Goal: Task Accomplishment & Management: Manage account settings

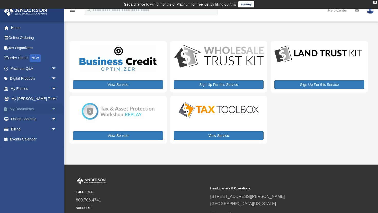
click at [32, 107] on link "My Documents arrow_drop_down" at bounding box center [34, 109] width 61 height 10
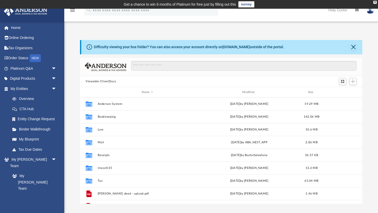
scroll to position [117, 282]
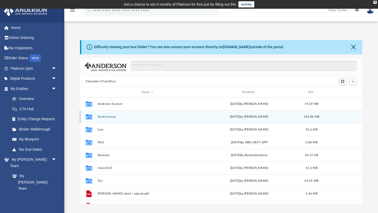
click at [107, 117] on button "Bookkeeping" at bounding box center [147, 116] width 99 height 3
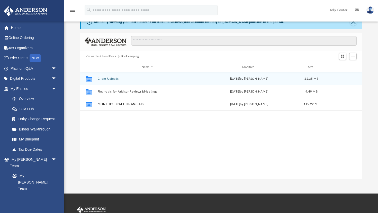
scroll to position [25, 0]
click at [110, 79] on button "Client Uploads" at bounding box center [147, 78] width 99 height 3
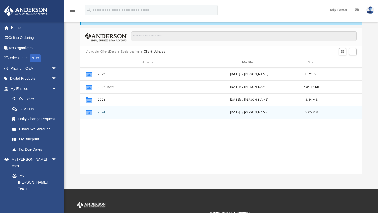
click at [96, 113] on div "Collaborated Folder 2024 [DATE] by [PERSON_NAME] 3.05 MB" at bounding box center [221, 112] width 282 height 13
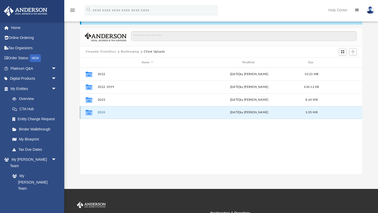
click at [101, 113] on button "2024" at bounding box center [147, 112] width 99 height 3
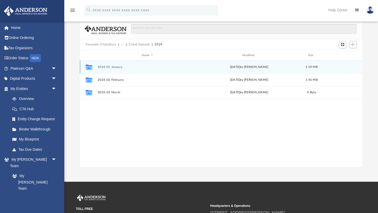
scroll to position [38, 0]
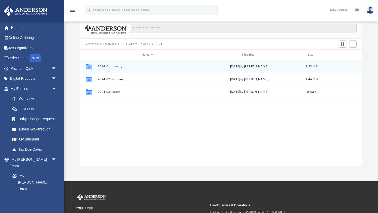
click at [110, 65] on button "2024.01 January" at bounding box center [147, 66] width 99 height 3
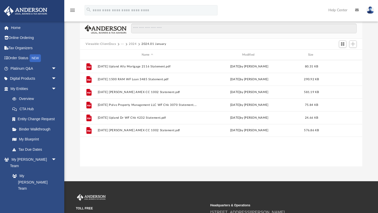
click at [122, 44] on button "···" at bounding box center [122, 44] width 3 height 5
click at [137, 53] on li "Bookkeeping" at bounding box center [133, 52] width 21 height 5
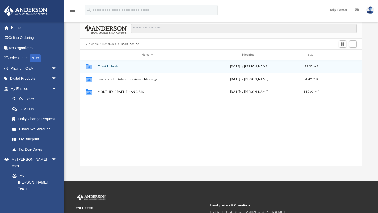
click at [113, 69] on div "Collaborated Folder Client Uploads [DATE] by [PERSON_NAME] 22.35 MB" at bounding box center [221, 66] width 282 height 13
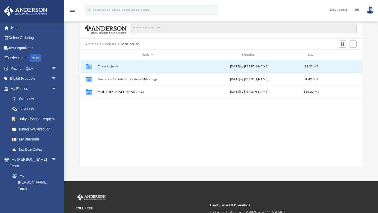
click at [113, 67] on button "Client Uploads" at bounding box center [147, 66] width 99 height 3
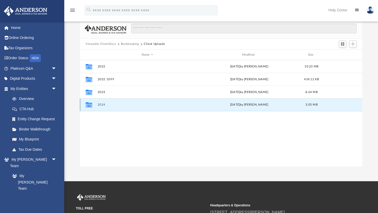
click at [99, 105] on button "2024" at bounding box center [147, 105] width 99 height 3
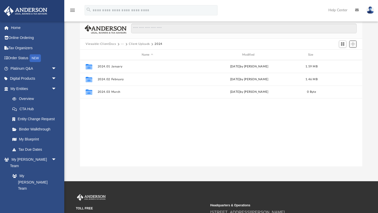
click at [353, 44] on span "Add" at bounding box center [352, 44] width 4 height 4
click at [344, 62] on li "New Folder" at bounding box center [345, 62] width 16 height 5
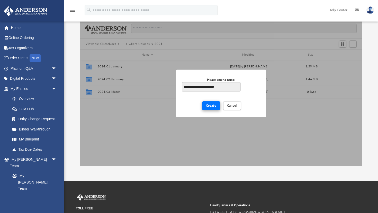
type input "**********"
click at [213, 107] on span "Create" at bounding box center [211, 105] width 11 height 3
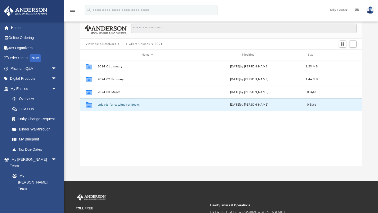
click at [117, 105] on button "uploads for catchup for books" at bounding box center [147, 105] width 99 height 3
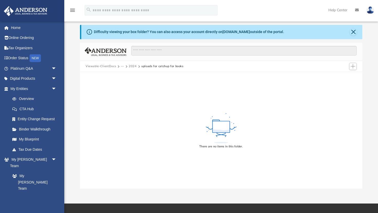
scroll to position [11, 0]
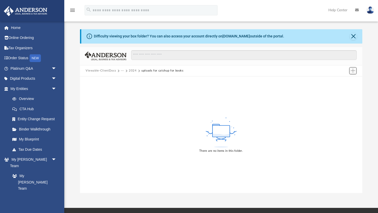
click at [353, 69] on span "Add" at bounding box center [352, 71] width 4 height 4
click at [343, 82] on li "Upload" at bounding box center [345, 80] width 16 height 5
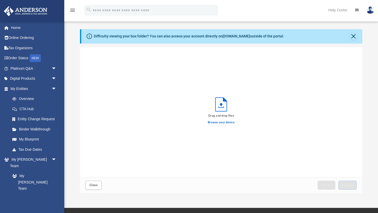
scroll to position [130, 282]
click at [226, 125] on label "Browse your device" at bounding box center [221, 122] width 27 height 5
click at [0, 0] on input "Browse your device" at bounding box center [0, 0] width 0 height 0
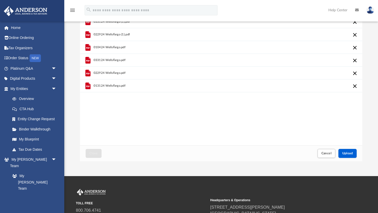
scroll to position [55, 0]
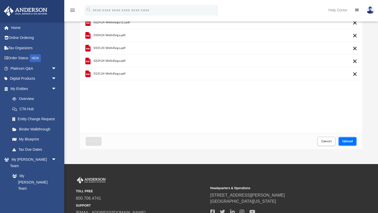
click at [343, 140] on span "Upload" at bounding box center [347, 141] width 11 height 3
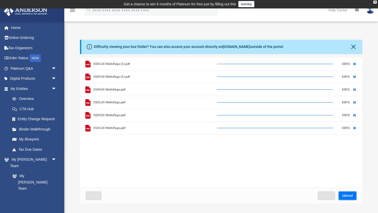
scroll to position [0, 0]
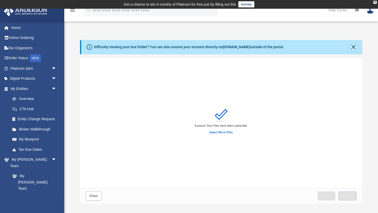
click at [353, 46] on button "Close" at bounding box center [352, 47] width 7 height 7
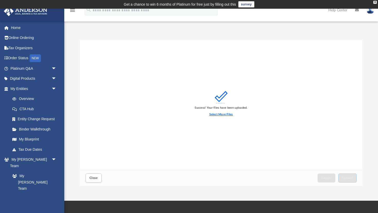
click at [227, 115] on label "Select More Files" at bounding box center [220, 115] width 23 height 5
click at [0, 0] on input "Select More Files" at bounding box center [0, 0] width 0 height 0
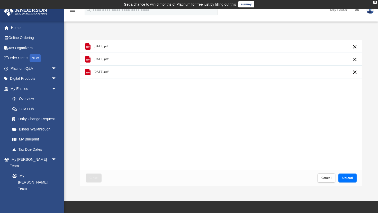
click at [351, 179] on span "Upload" at bounding box center [347, 178] width 11 height 3
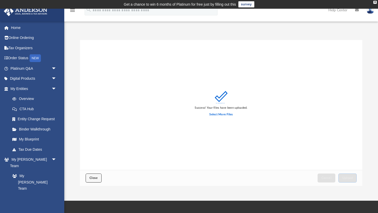
click at [95, 180] on span "Close" at bounding box center [93, 178] width 8 height 3
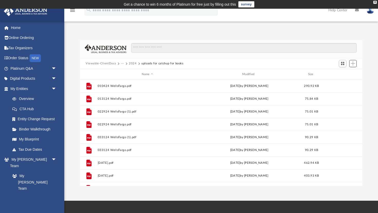
scroll to position [117, 282]
click at [133, 64] on button "2024" at bounding box center [133, 63] width 8 height 5
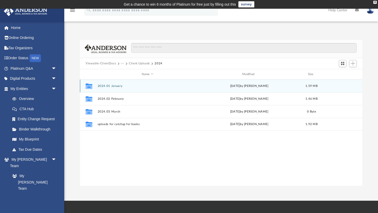
click at [107, 88] on div "Collaborated Folder 2024.01 January [DATE] by [PERSON_NAME] 1.59 MB" at bounding box center [221, 86] width 282 height 13
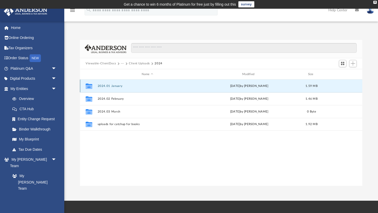
click at [107, 88] on div "Collaborated Folder 2024.01 January [DATE] by [PERSON_NAME] 1.59 MB" at bounding box center [221, 86] width 282 height 13
click at [108, 86] on button "2024.01 January" at bounding box center [147, 86] width 99 height 3
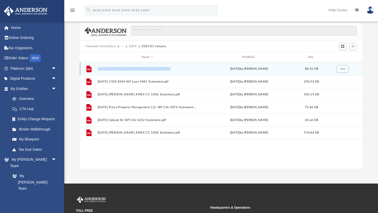
scroll to position [0, 0]
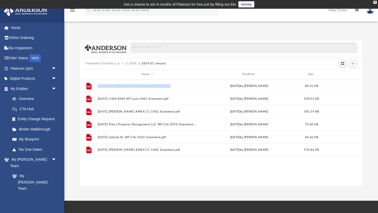
click at [134, 64] on button "2024" at bounding box center [133, 63] width 8 height 5
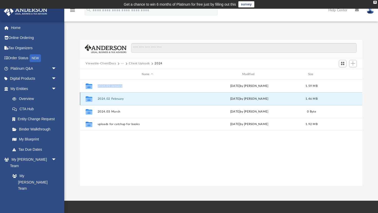
click at [104, 99] on button "2024.02 February" at bounding box center [147, 98] width 99 height 3
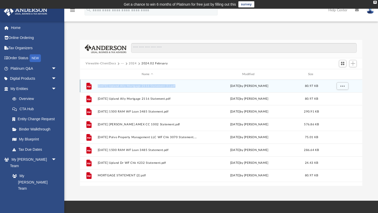
scroll to position [24, 0]
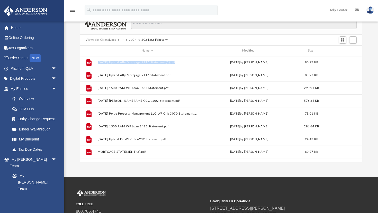
click at [132, 40] on button "2024" at bounding box center [133, 40] width 8 height 5
